Goal: Task Accomplishment & Management: Use online tool/utility

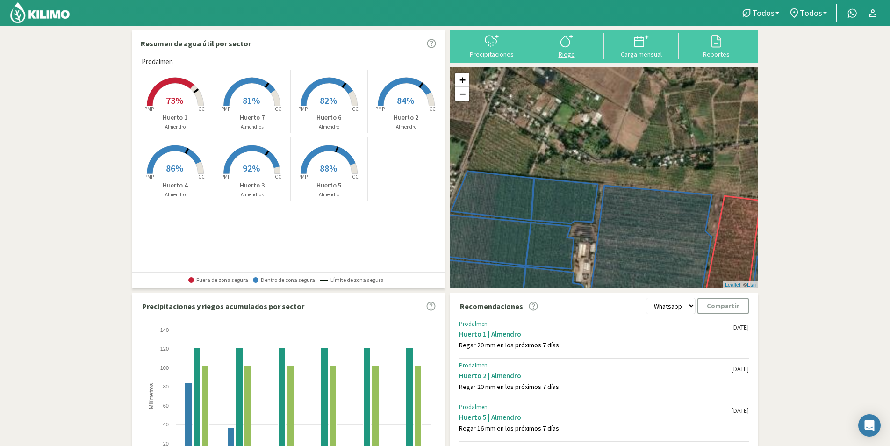
click at [573, 45] on icon at bounding box center [566, 41] width 15 height 15
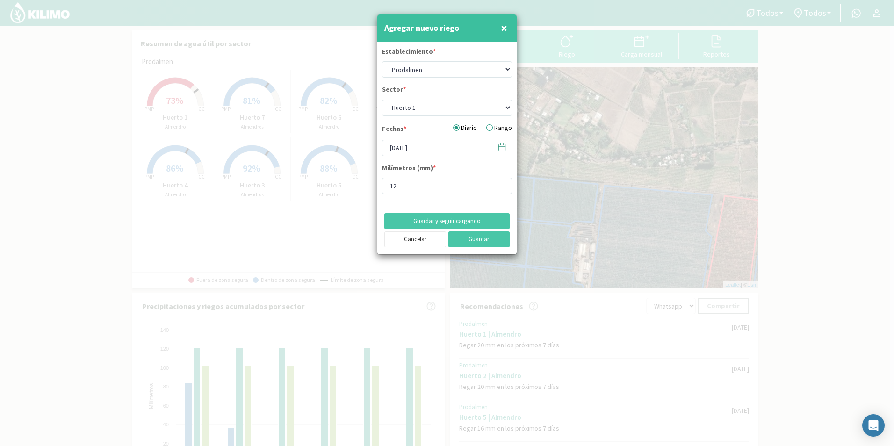
click at [506, 23] on span "×" at bounding box center [504, 27] width 7 height 15
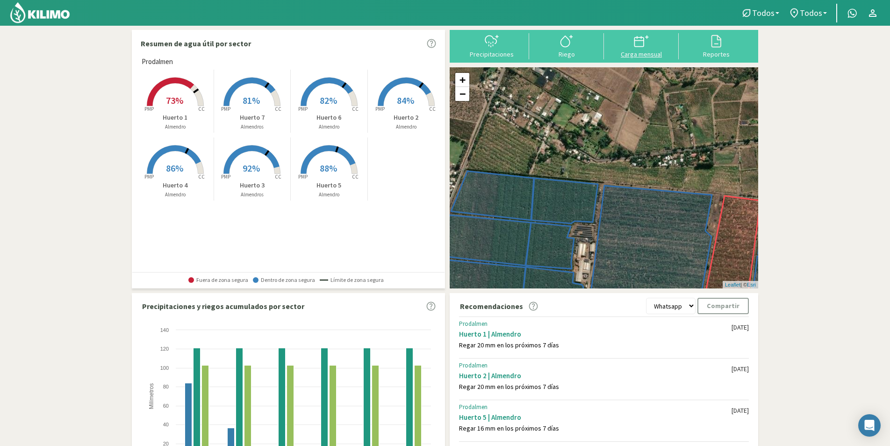
click at [651, 50] on button "Carga mensual" at bounding box center [641, 45] width 75 height 25
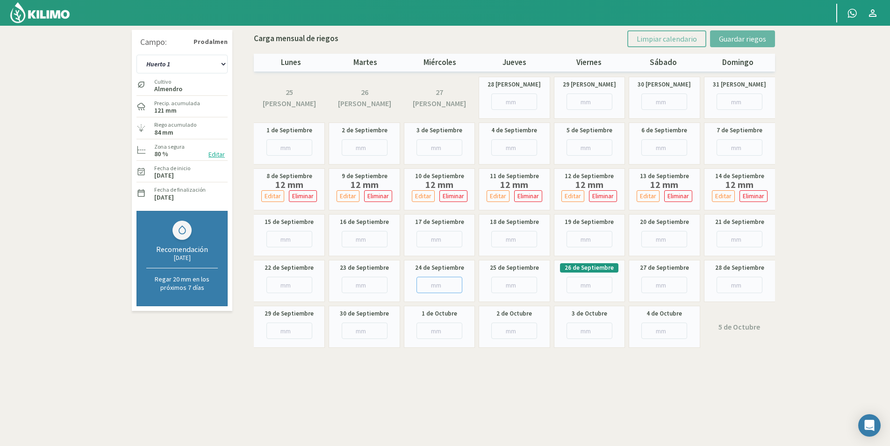
click at [430, 287] on input "number" at bounding box center [439, 285] width 46 height 16
type input "3"
click at [731, 41] on span "Guardar riegos" at bounding box center [742, 38] width 47 height 9
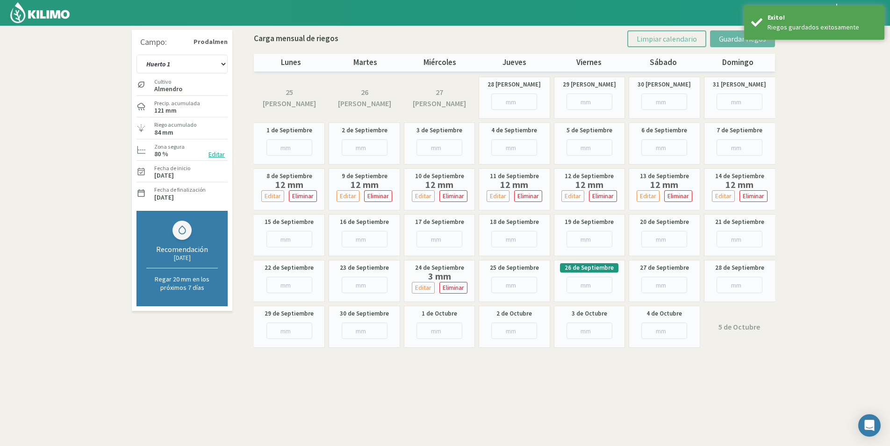
click at [62, 11] on img at bounding box center [39, 12] width 61 height 22
